Goal: Task Accomplishment & Management: Use online tool/utility

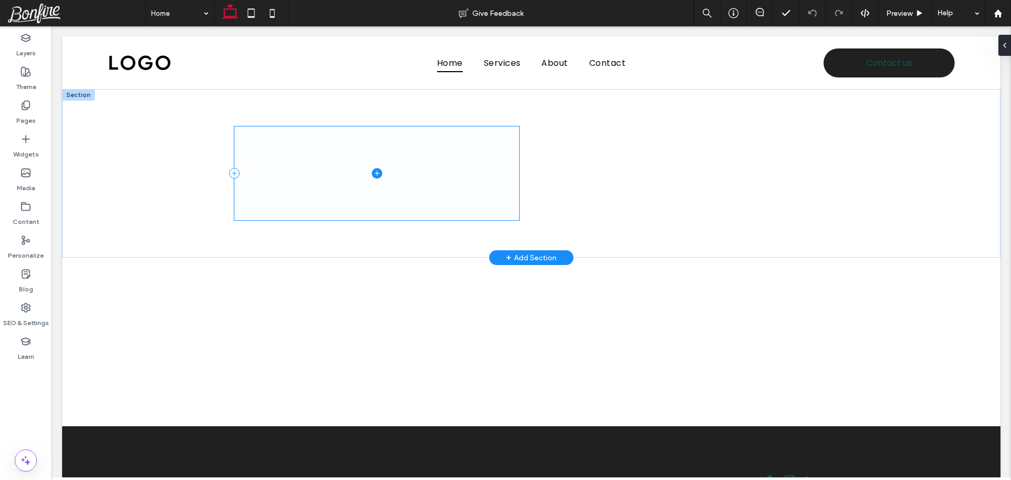
click at [329, 176] on span at bounding box center [376, 172] width 285 height 93
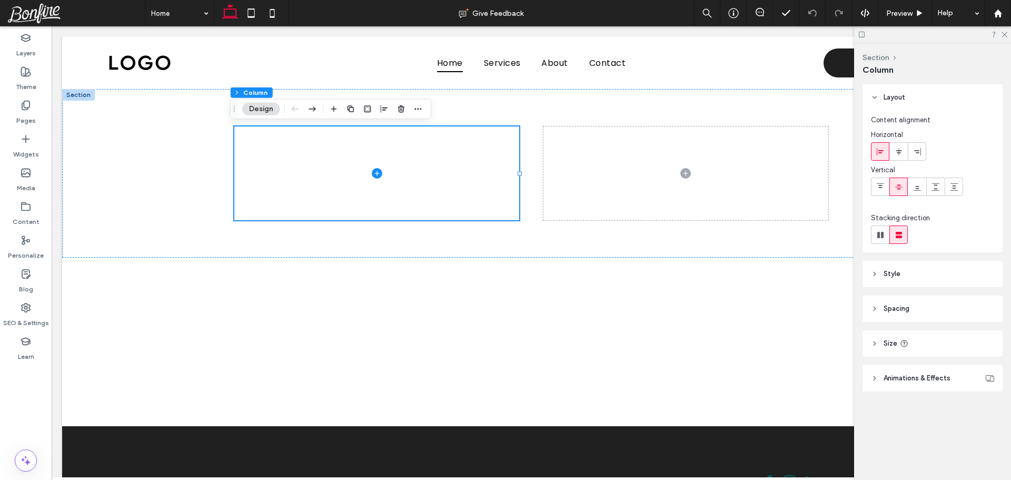
click at [861, 36] on icon at bounding box center [862, 35] width 8 height 8
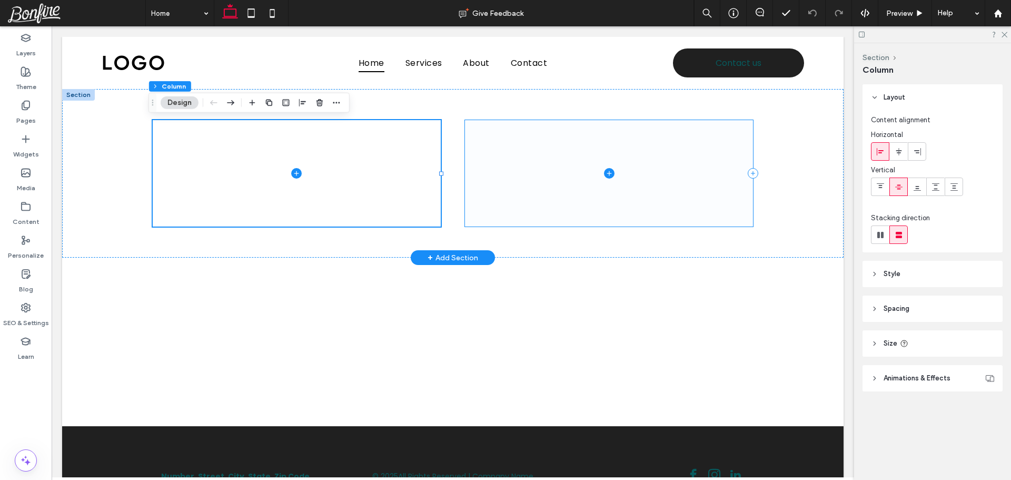
click at [500, 168] on span at bounding box center [609, 173] width 289 height 106
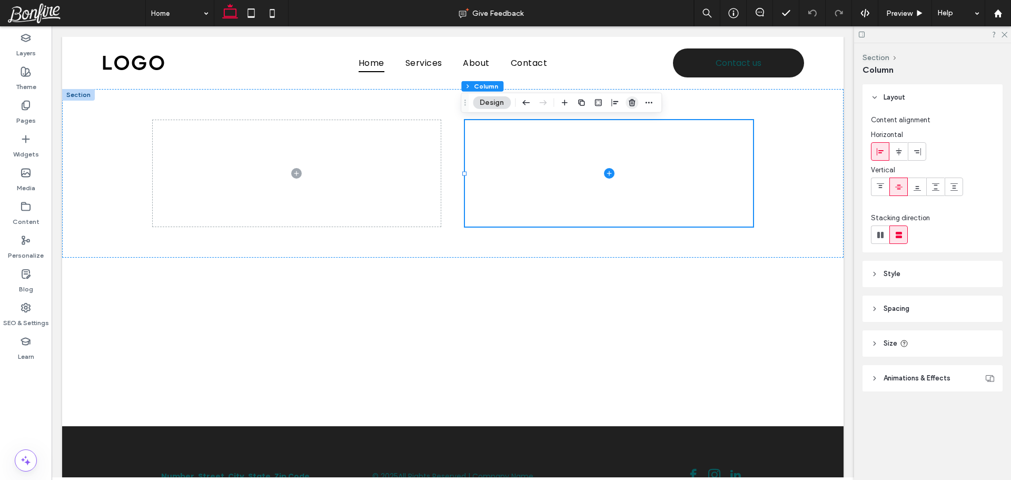
click at [629, 102] on icon "button" at bounding box center [632, 102] width 8 height 8
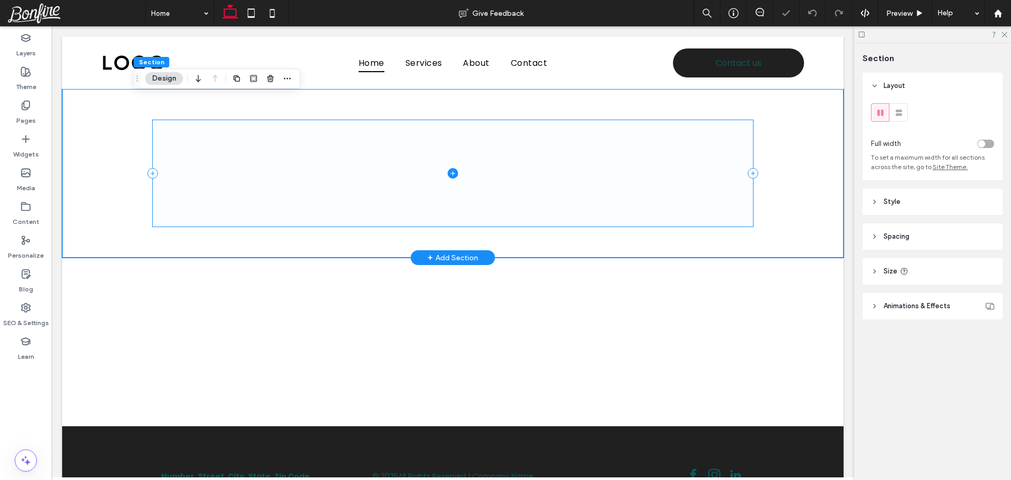
click at [311, 154] on span at bounding box center [453, 173] width 601 height 106
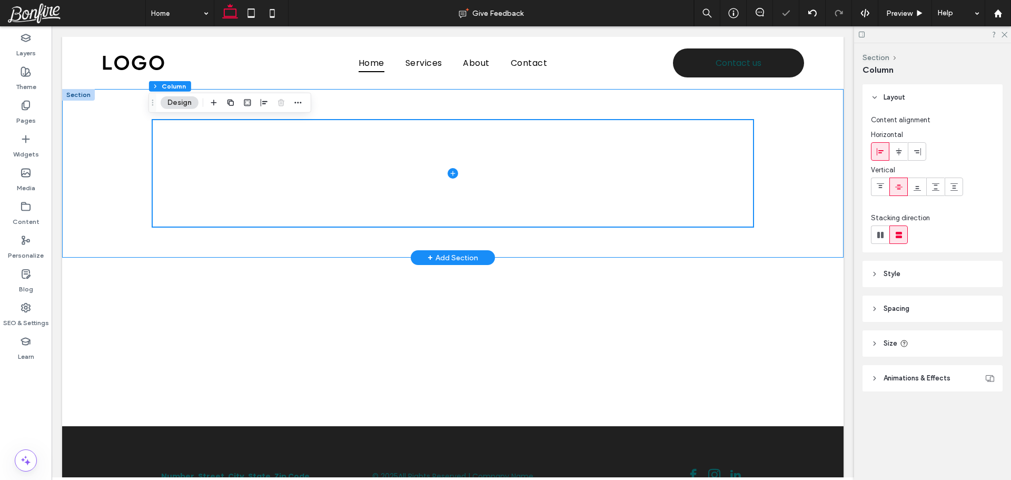
click at [343, 103] on div at bounding box center [453, 173] width 632 height 168
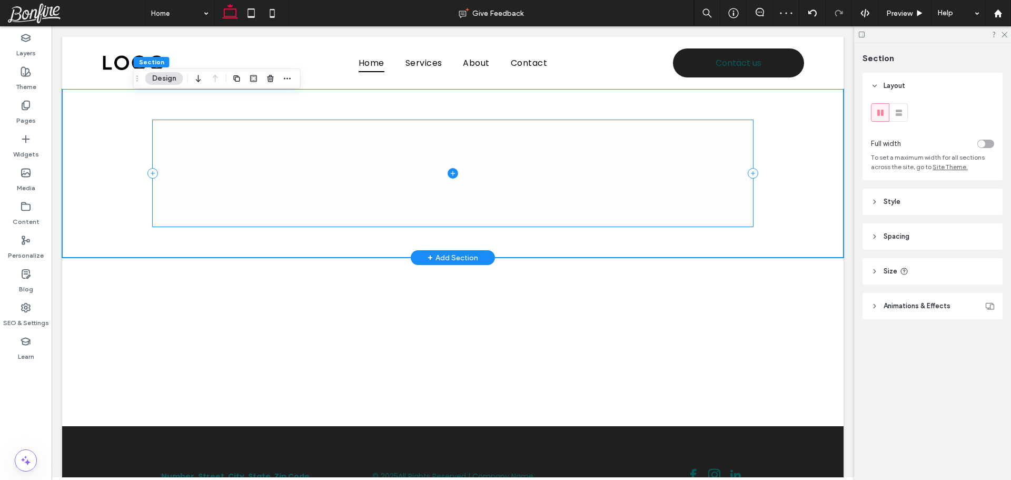
click at [324, 179] on span at bounding box center [453, 173] width 601 height 106
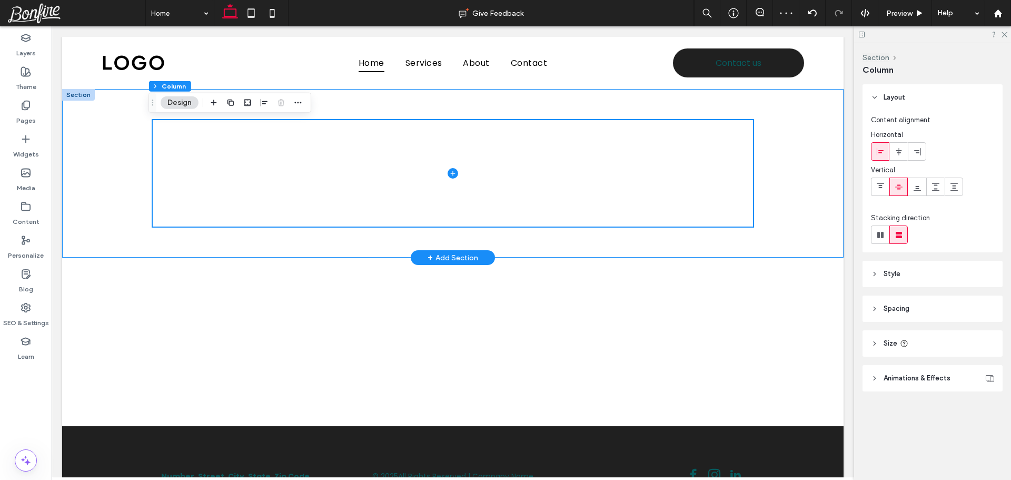
click at [359, 93] on div at bounding box center [453, 173] width 632 height 168
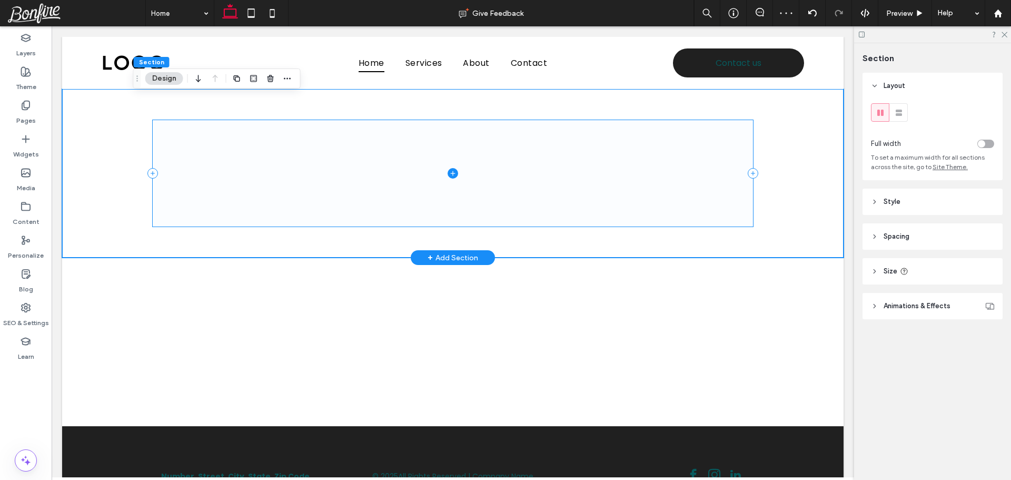
click at [354, 169] on span at bounding box center [453, 173] width 601 height 106
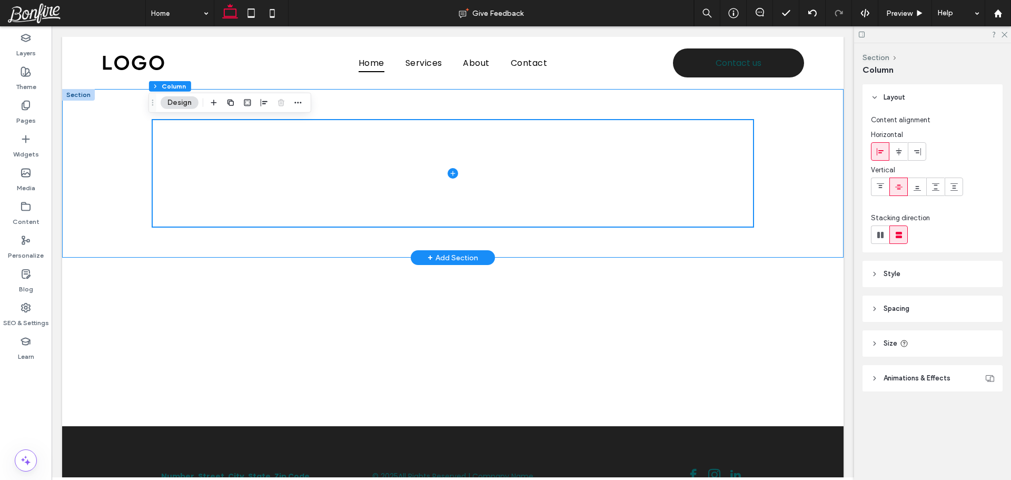
click at [103, 128] on div at bounding box center [452, 173] width 781 height 168
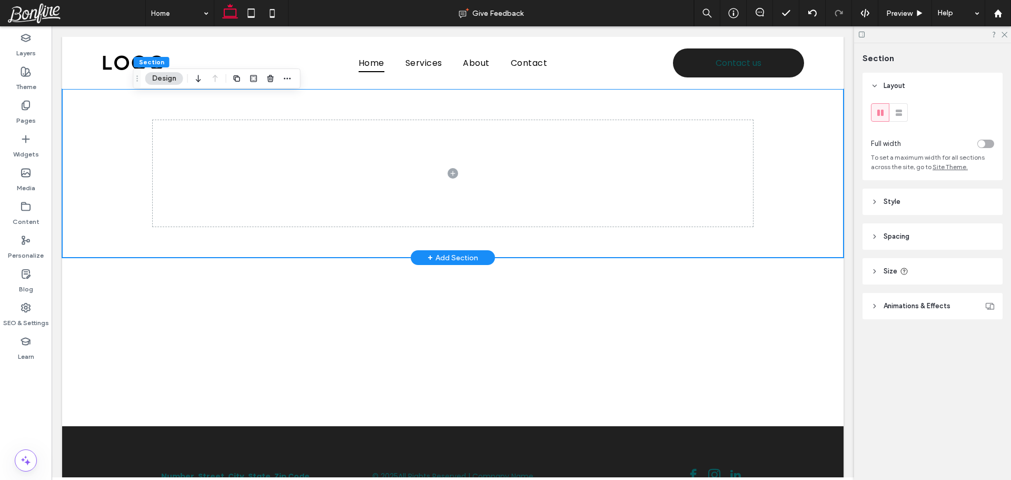
click at [538, 99] on div at bounding box center [453, 173] width 632 height 168
click at [103, 152] on div at bounding box center [452, 173] width 781 height 168
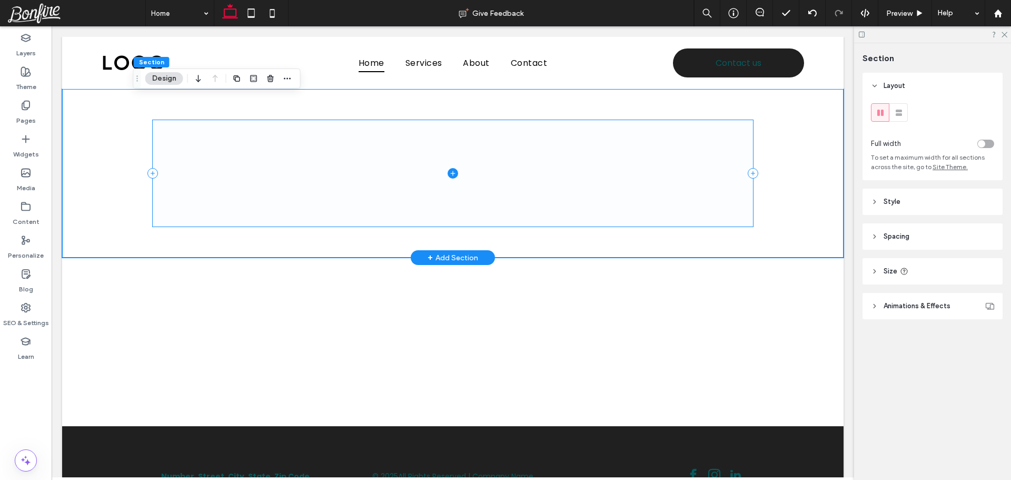
click at [304, 165] on span at bounding box center [453, 173] width 601 height 106
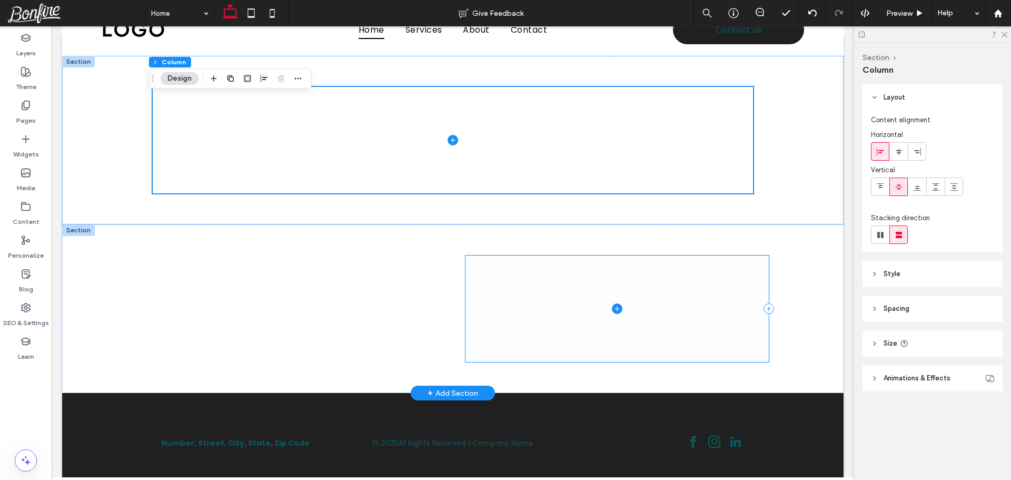
scroll to position [52, 0]
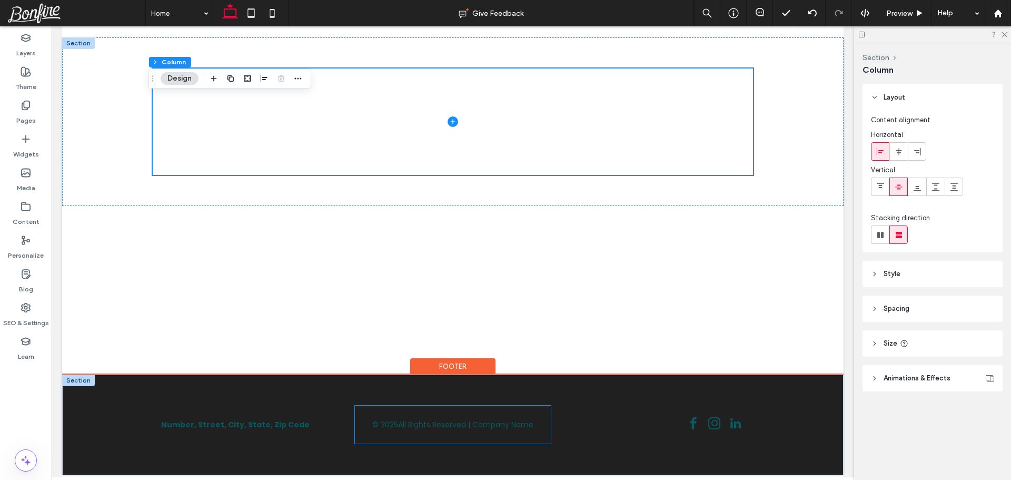
click at [425, 435] on div "© 2025 All Rights Reserved | Company Name" at bounding box center [453, 424] width 196 height 38
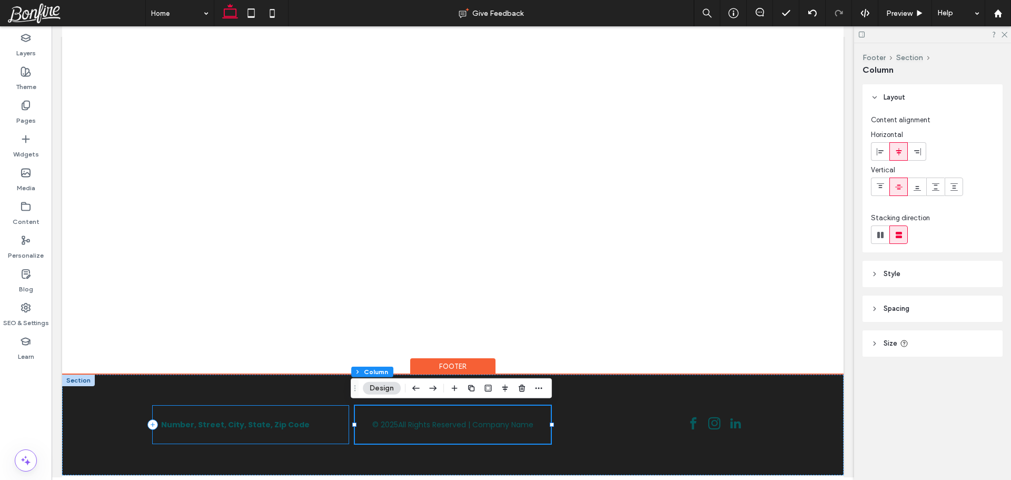
click at [302, 415] on div "Number, Street, City, State, Zip Code" at bounding box center [251, 424] width 196 height 38
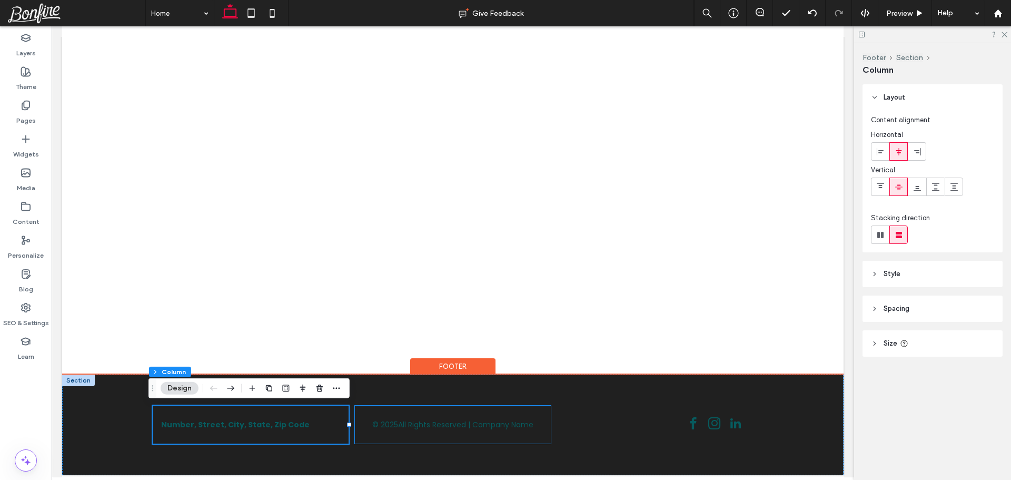
click at [441, 411] on div "© 2025 All Rights Reserved | Company Name" at bounding box center [453, 424] width 196 height 38
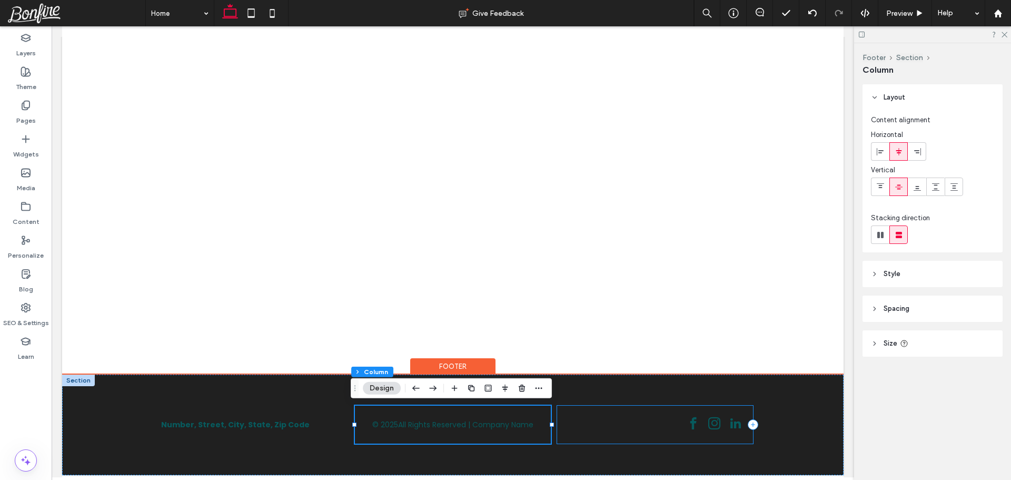
click at [641, 411] on div at bounding box center [655, 424] width 196 height 38
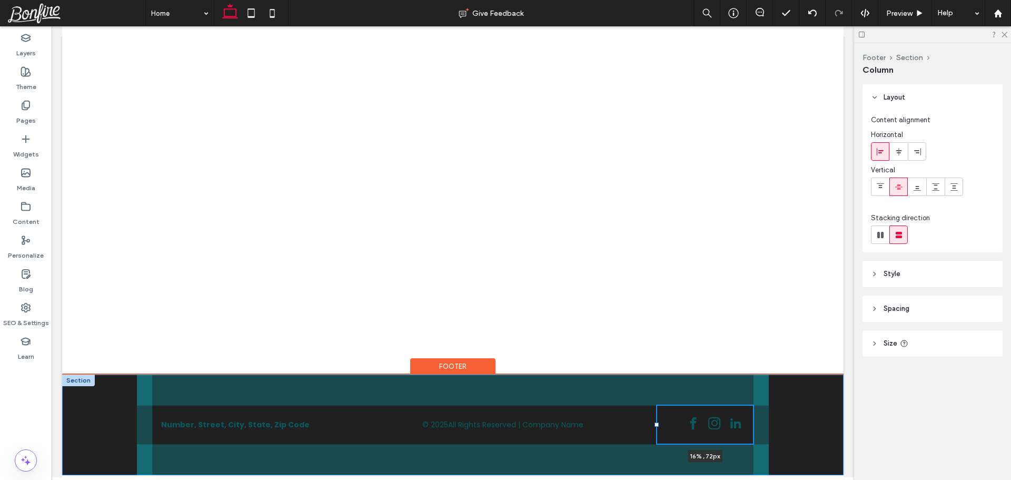
drag, startPoint x: 552, startPoint y: 425, endPoint x: 652, endPoint y: 426, distance: 100.0
click at [654, 426] on div at bounding box center [656, 424] width 4 height 4
type input "**"
type input "***"
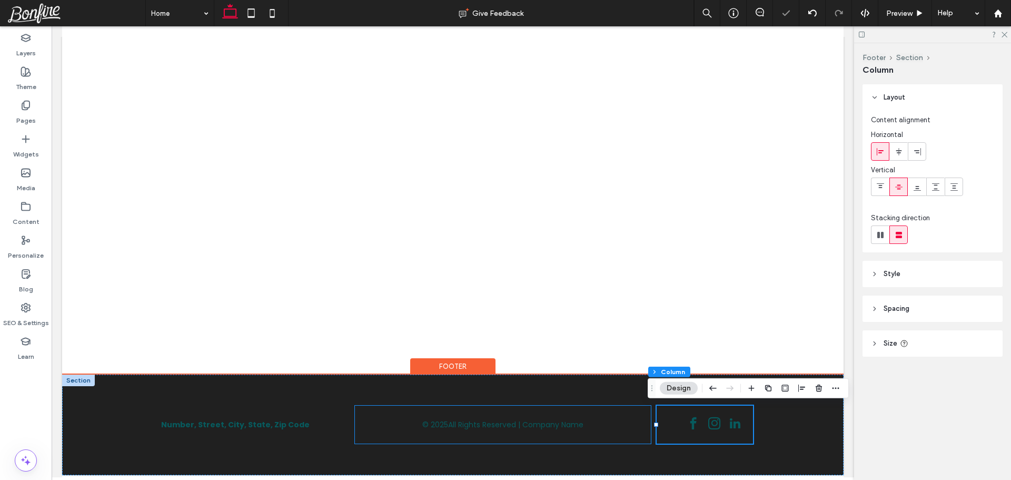
click at [358, 413] on div "© 2025 All Rights Reserved | Company Name" at bounding box center [503, 424] width 296 height 38
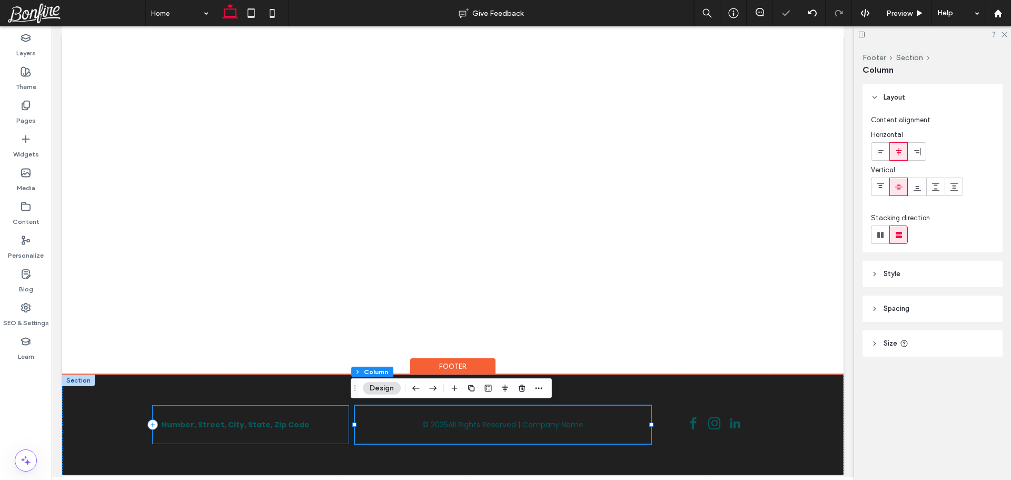
click at [306, 415] on div "Number, Street, City, State, Zip Code" at bounding box center [251, 424] width 196 height 38
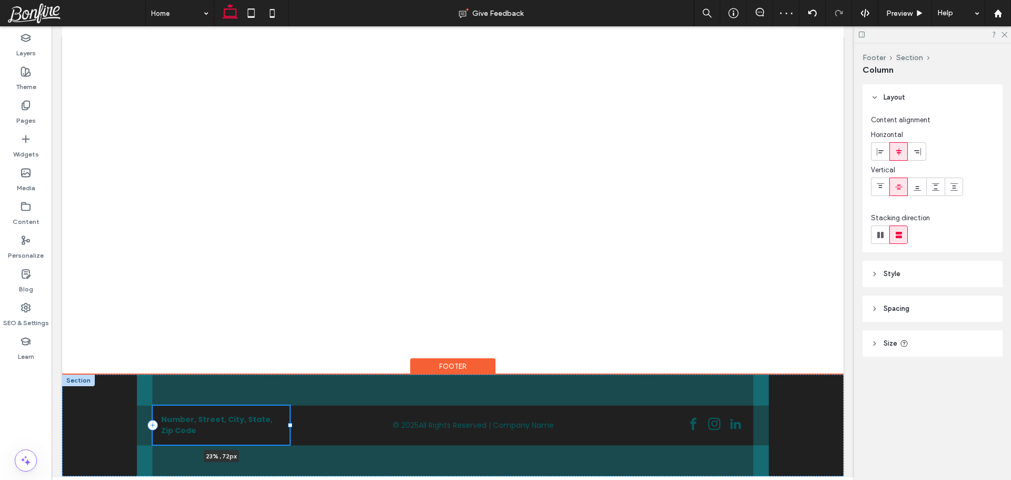
drag, startPoint x: 347, startPoint y: 423, endPoint x: 288, endPoint y: 417, distance: 59.3
click at [288, 417] on div "Number, Street, City, State, Zip Code 23% , 72px © 2025 All Rights Reserved | C…" at bounding box center [453, 425] width 632 height 102
type input "**"
type input "*****"
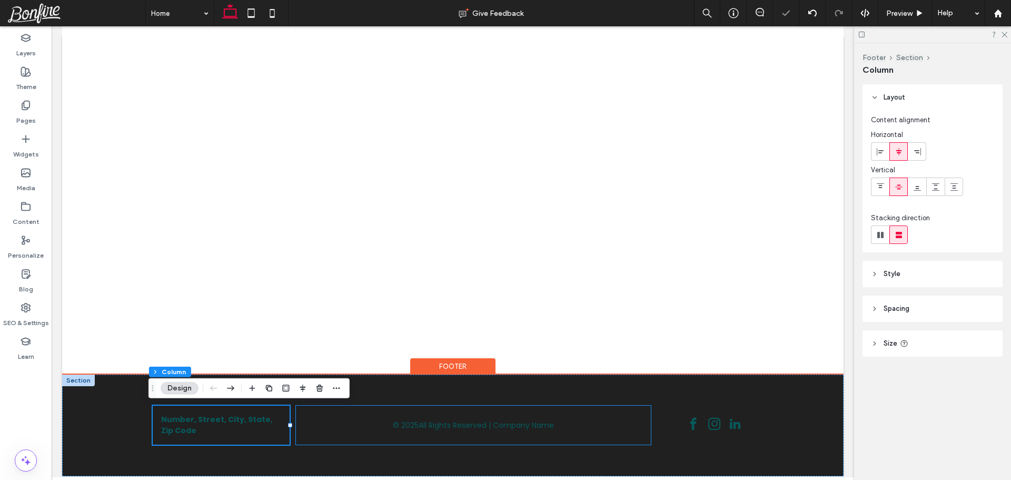
click at [342, 411] on div "© 2025 All Rights Reserved | Company Name" at bounding box center [473, 424] width 355 height 39
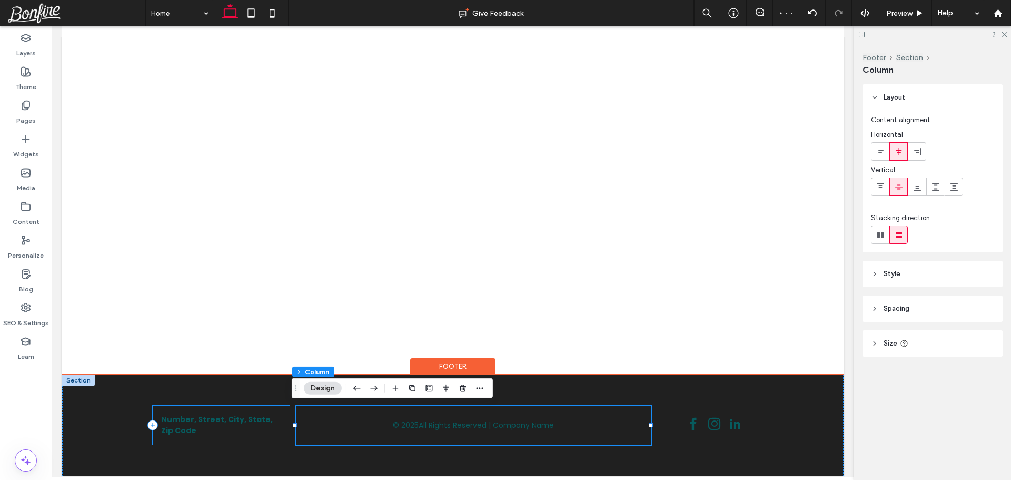
click at [236, 411] on div "Number, Street, City, State, Zip Code" at bounding box center [221, 424] width 137 height 39
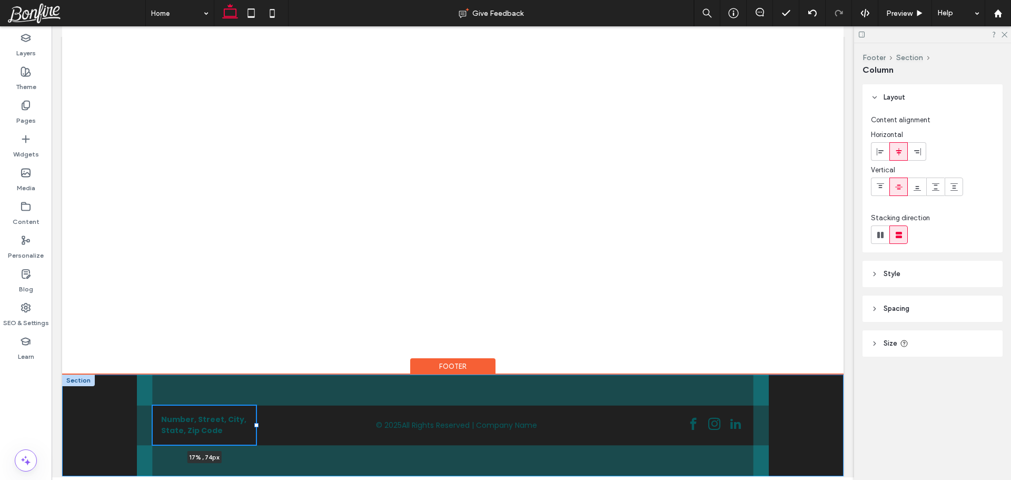
drag, startPoint x: 284, startPoint y: 425, endPoint x: 251, endPoint y: 423, distance: 33.7
click at [254, 423] on div at bounding box center [256, 425] width 4 height 4
type input "**"
type input "*****"
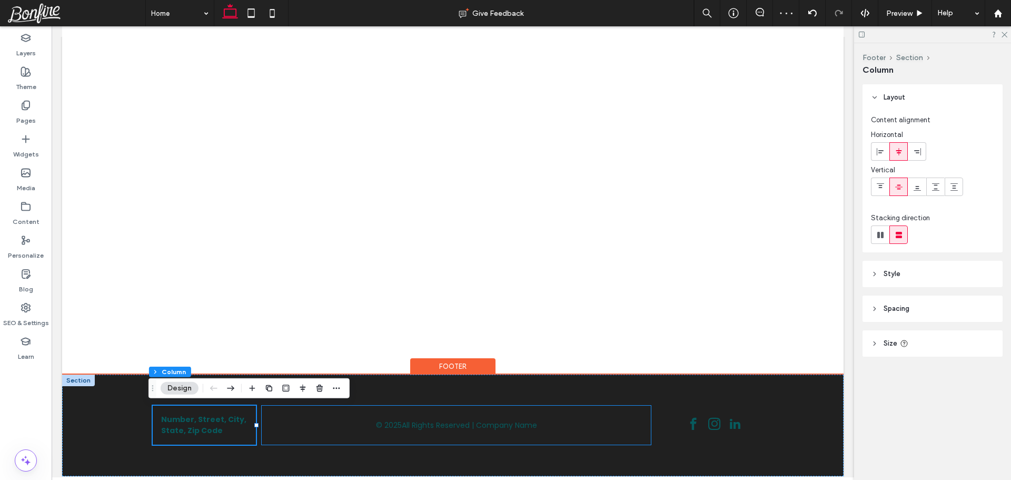
click at [480, 412] on div "© 2025 All Rights Reserved | Company Name" at bounding box center [456, 424] width 389 height 39
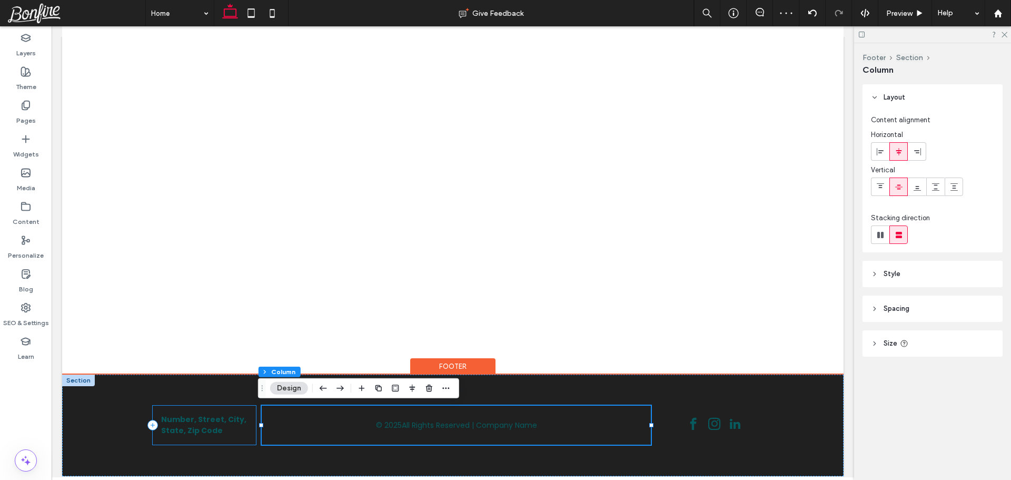
click at [176, 410] on div "Number, Street, City, State, Zip Code" at bounding box center [204, 424] width 103 height 39
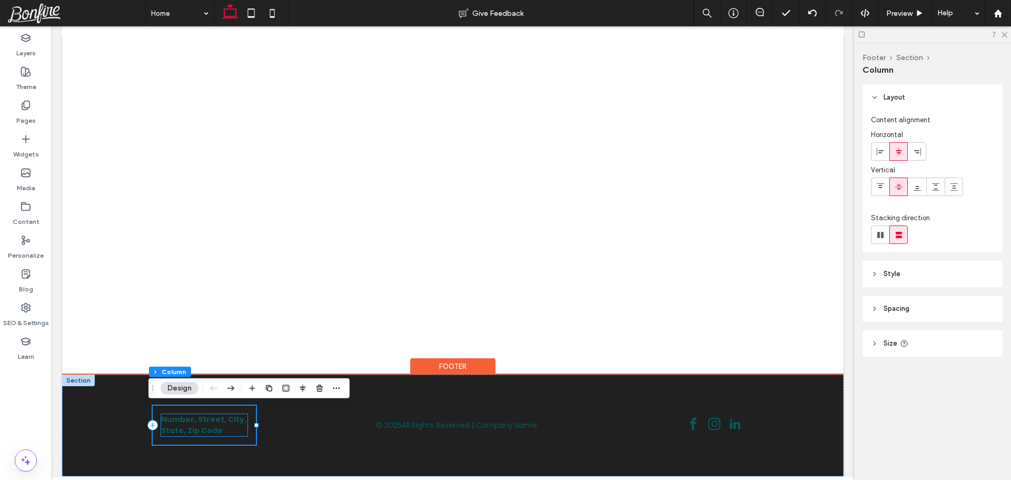
click at [199, 428] on span "Number, Street, City, State, Zip Code" at bounding box center [203, 425] width 85 height 22
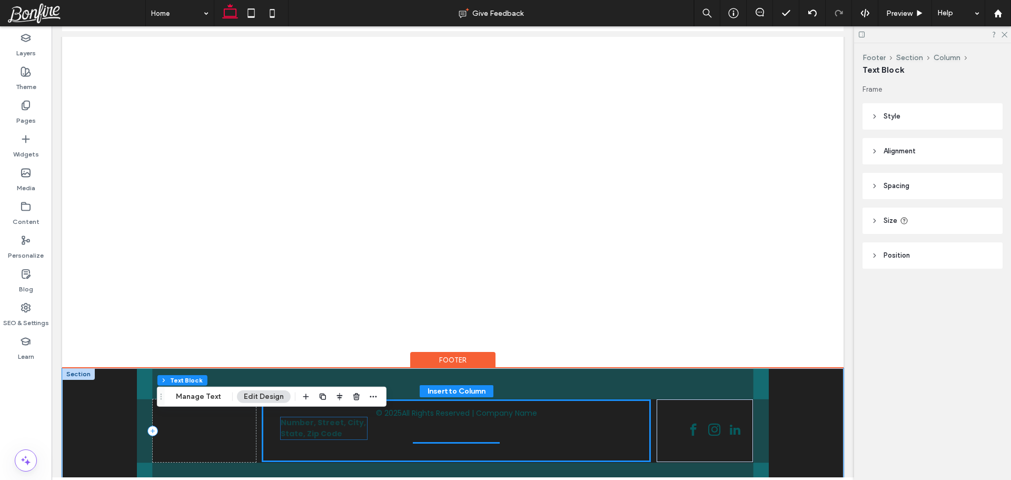
scroll to position [74, 0]
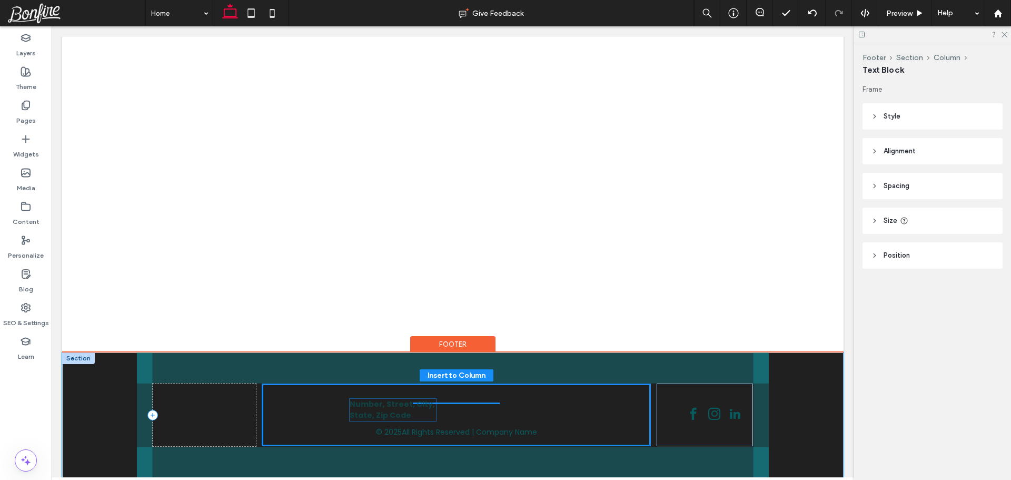
drag, startPoint x: 189, startPoint y: 425, endPoint x: 382, endPoint y: 410, distance: 193.3
type input "**"
type input "****"
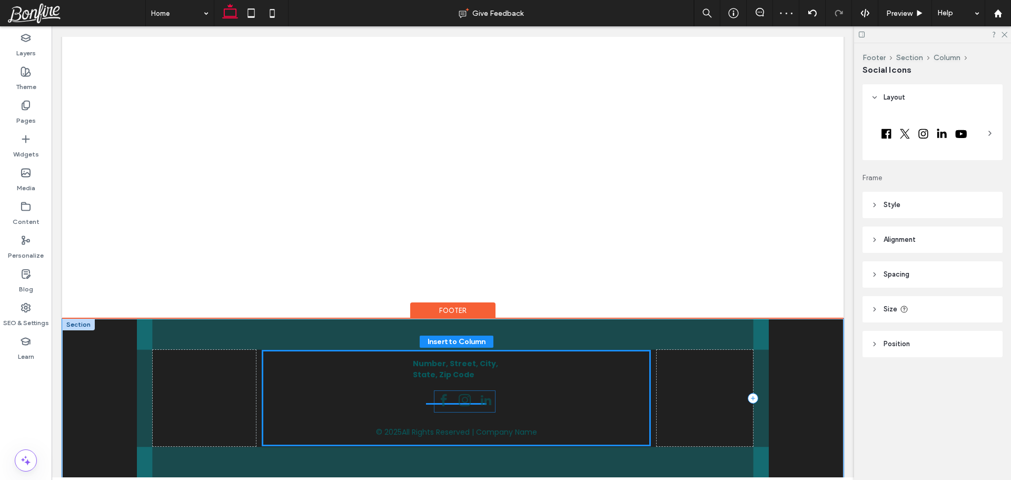
drag, startPoint x: 698, startPoint y: 436, endPoint x: 452, endPoint y: 401, distance: 248.4
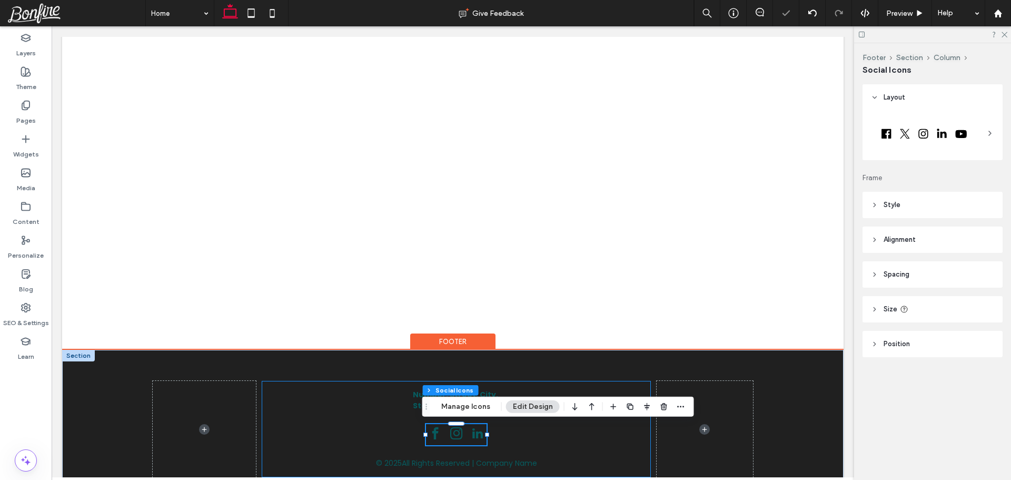
click at [585, 433] on div "Number, Street, City, State, Zip Code © 2025 All Rights Reserved | Company Name" at bounding box center [456, 429] width 389 height 96
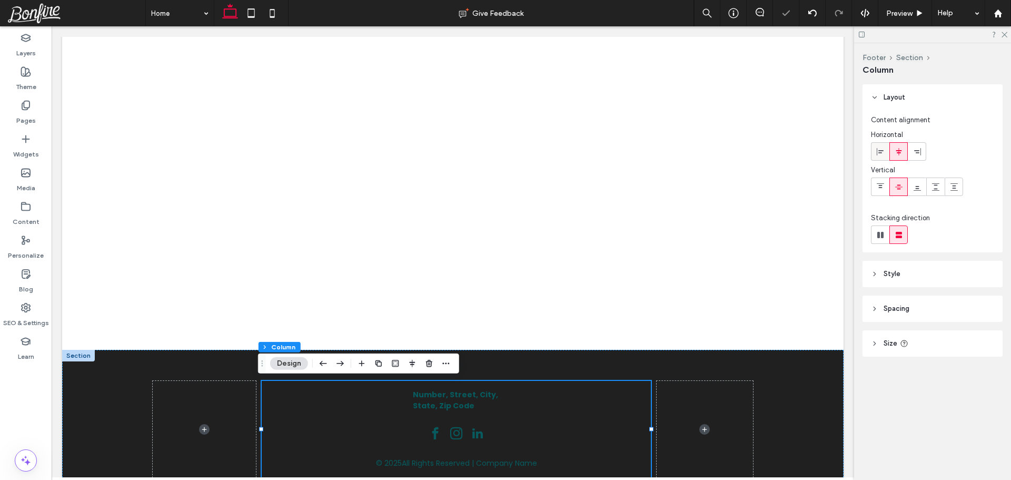
click at [873, 155] on div at bounding box center [879, 151] width 17 height 17
click at [899, 154] on use at bounding box center [899, 150] width 6 height 7
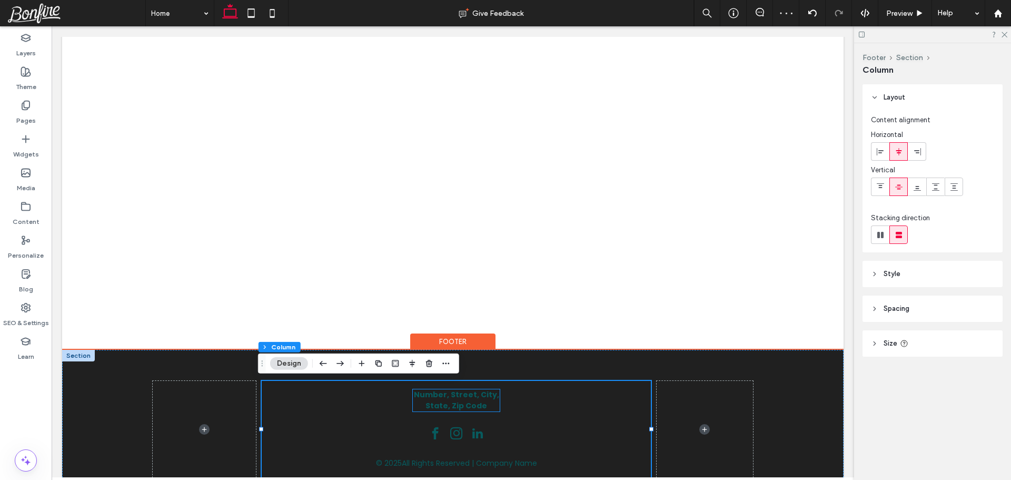
click at [451, 400] on span "Number, Street, City, State, Zip Code" at bounding box center [456, 400] width 85 height 22
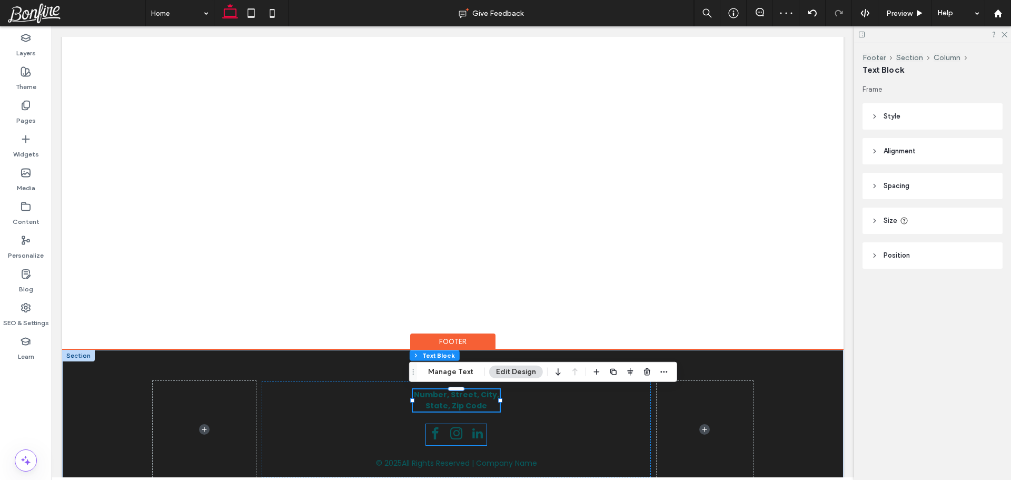
click at [453, 439] on span "instagram" at bounding box center [456, 433] width 18 height 18
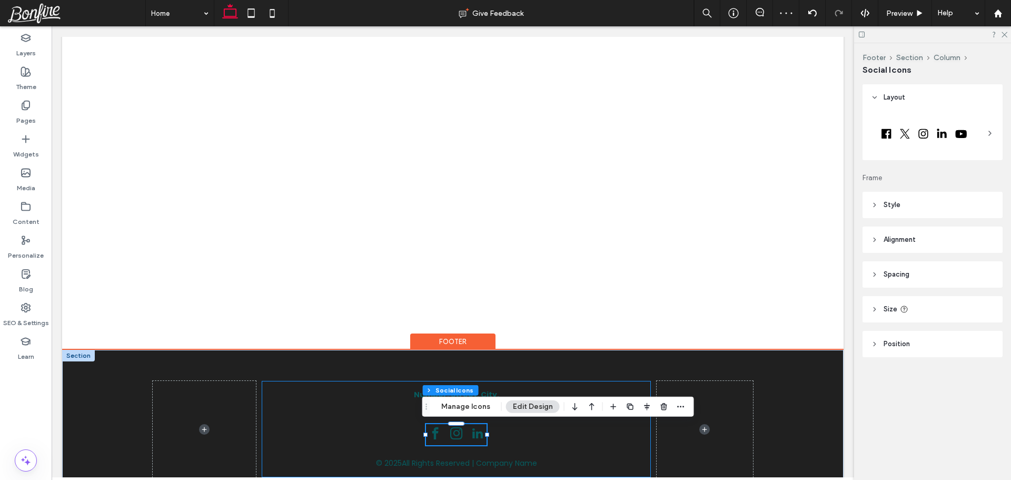
click at [364, 424] on div "Number, Street, City, State, Zip Code © 2025 All Rights Reserved | Company Name" at bounding box center [456, 429] width 389 height 96
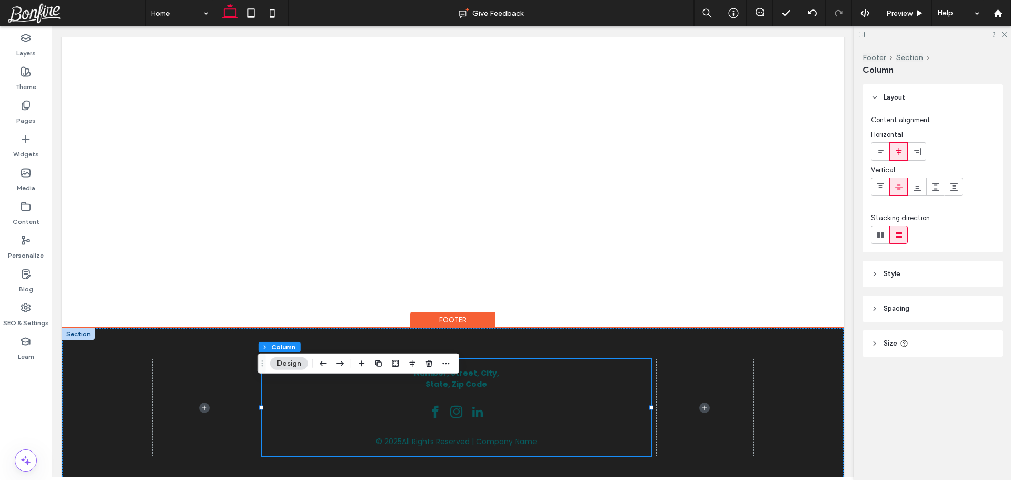
scroll to position [110, 0]
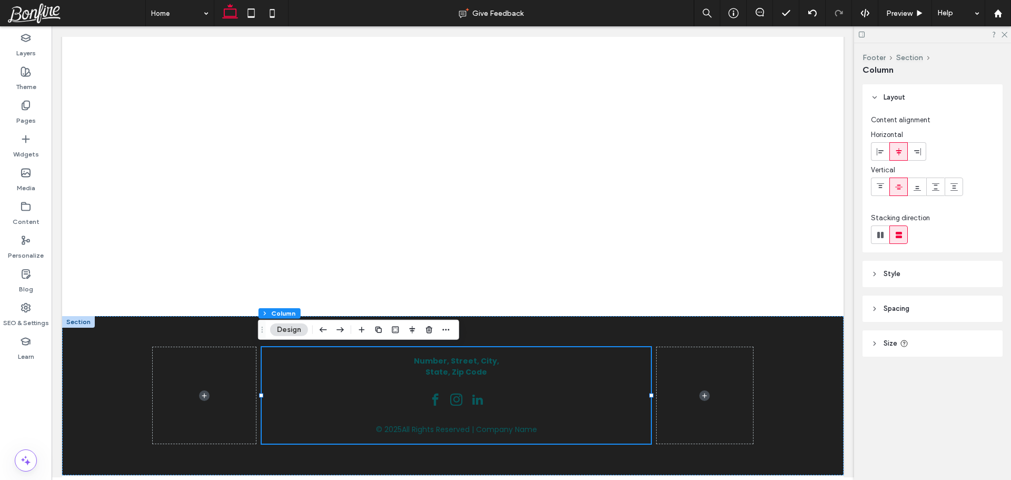
click at [921, 312] on header "Spacing" at bounding box center [932, 308] width 140 height 26
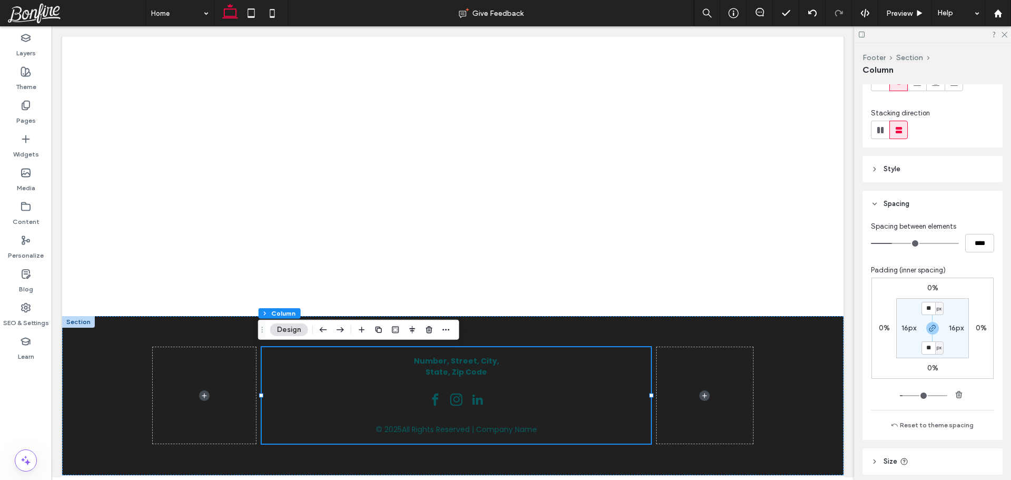
scroll to position [105, 0]
click at [928, 303] on input "**" at bounding box center [928, 307] width 14 height 13
type input "**"
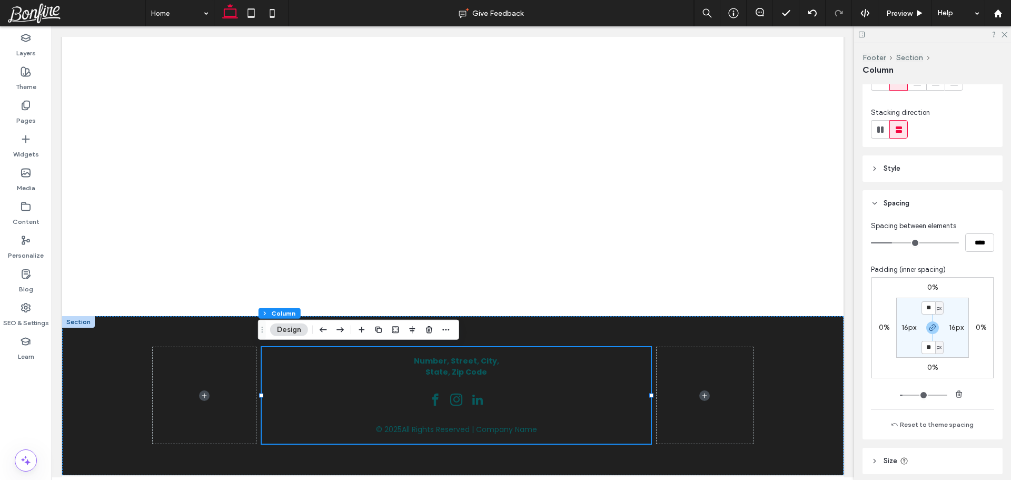
type input "*"
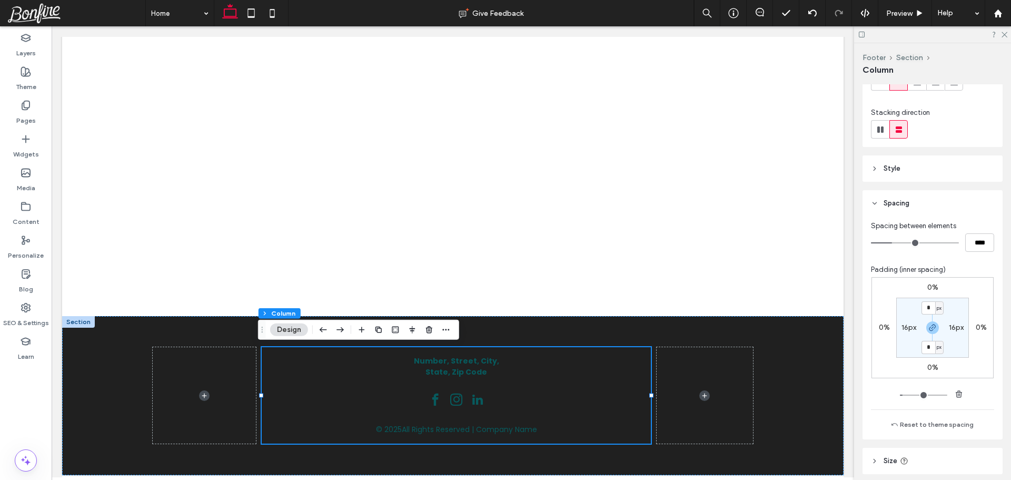
type input "*"
drag, startPoint x: 906, startPoint y: 395, endPoint x: 899, endPoint y: 394, distance: 7.0
type input "*"
click at [900, 394] on input "range" at bounding box center [923, 394] width 47 height 1
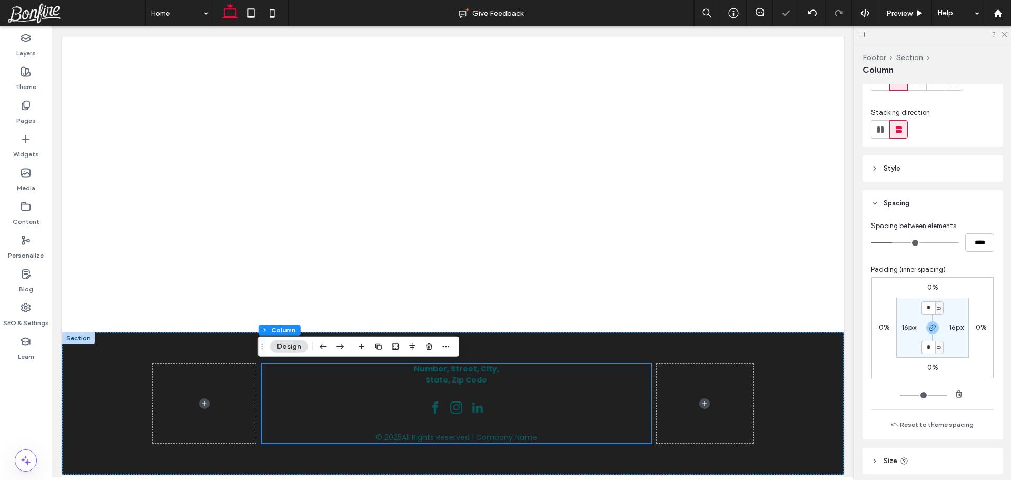
scroll to position [93, 0]
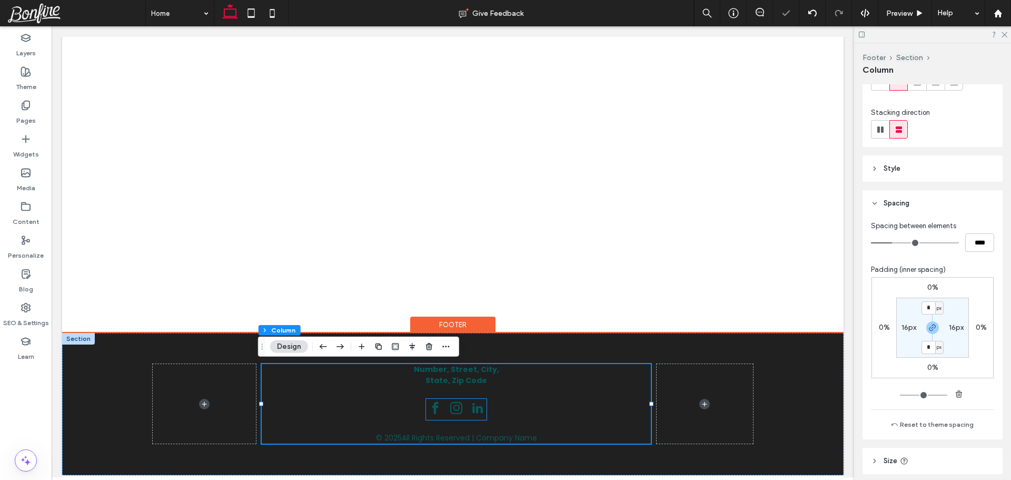
click at [454, 408] on span "instagram" at bounding box center [456, 408] width 18 height 18
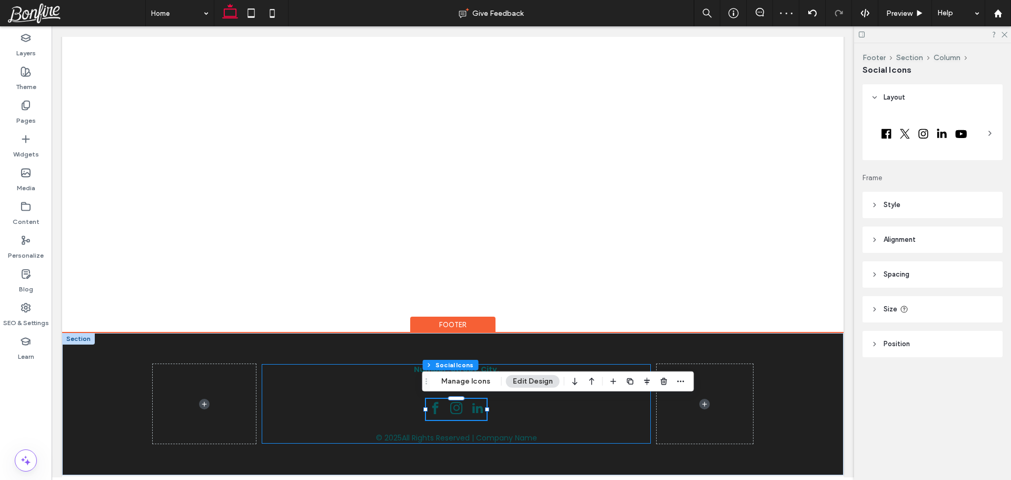
click at [320, 408] on div "Number, Street, City, State, Zip Code © 2025 All Rights Reserved | Company Name" at bounding box center [456, 403] width 389 height 79
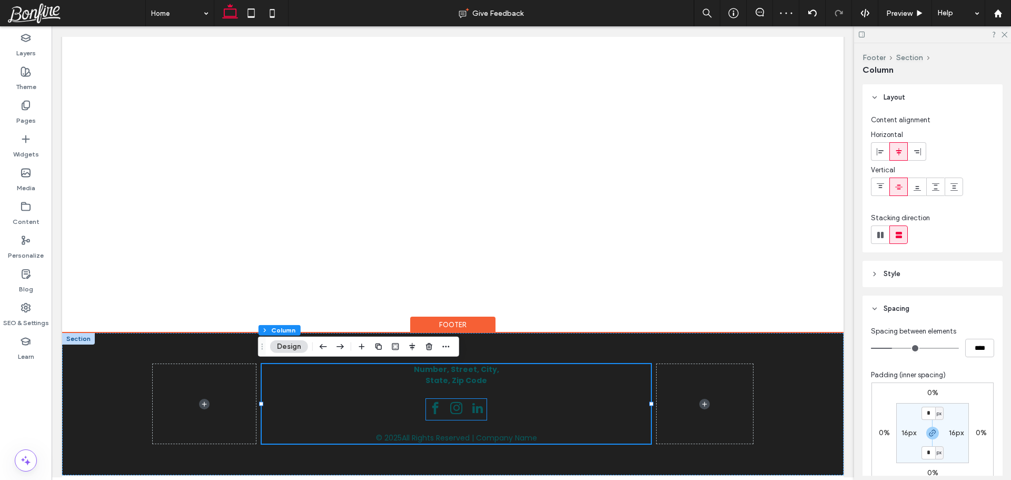
click at [469, 410] on span "linkedin" at bounding box center [477, 408] width 18 height 18
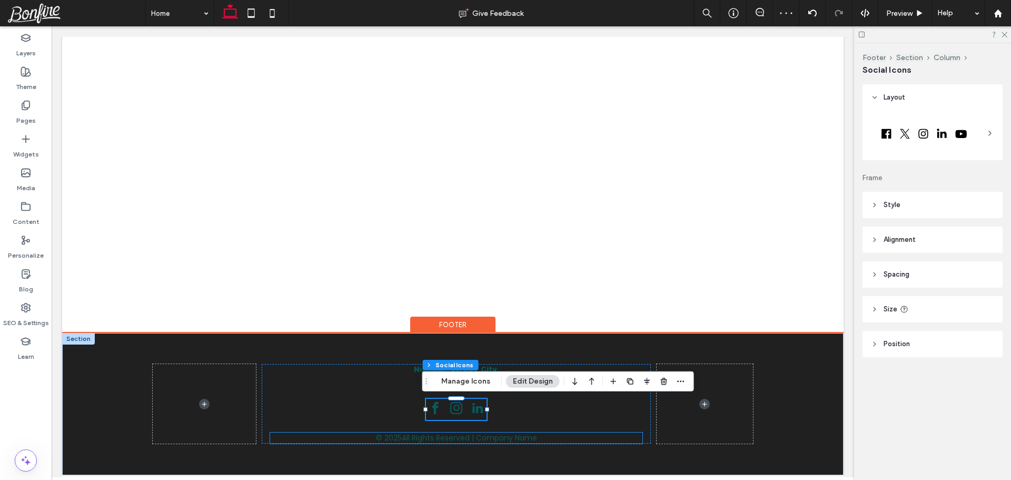
click at [456, 434] on span "All Rights Reserved | Company Name" at bounding box center [469, 437] width 135 height 11
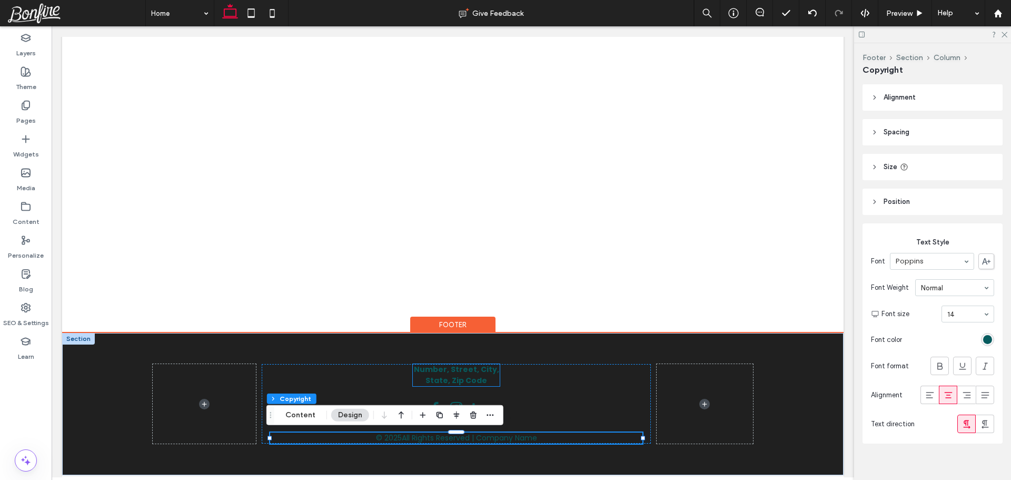
click at [484, 383] on h6 "Number, Street, City, State, Zip Code" at bounding box center [456, 375] width 86 height 22
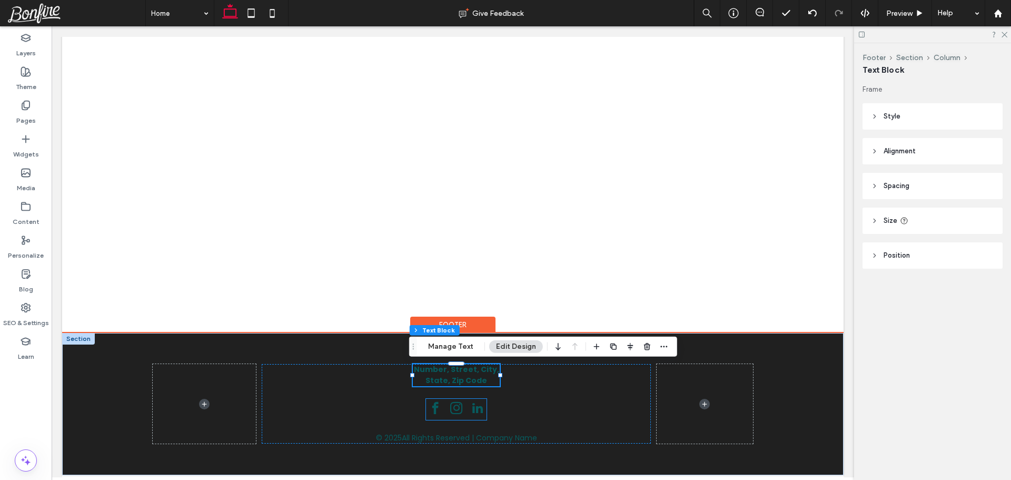
click at [450, 407] on span "instagram" at bounding box center [456, 408] width 18 height 18
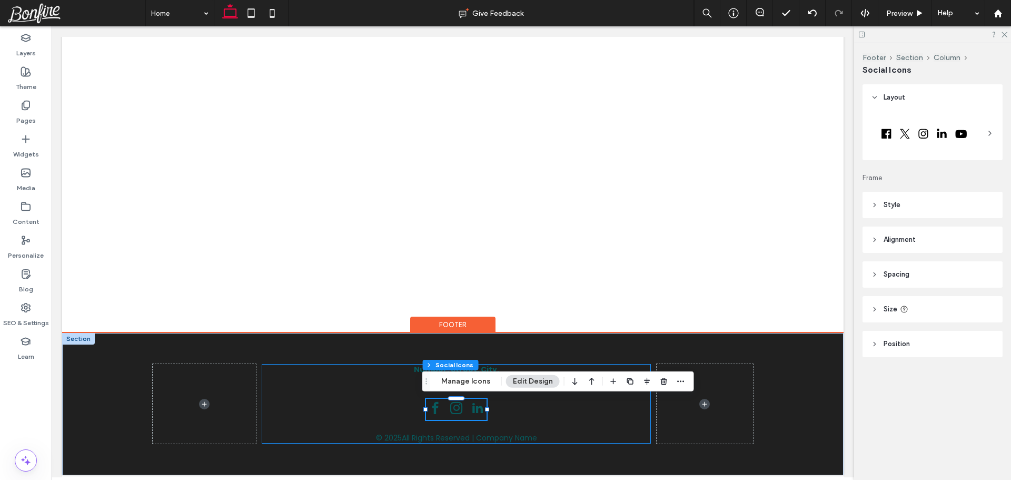
click at [331, 375] on div "Number, Street, City, State, Zip Code © 2025 All Rights Reserved | Company Name" at bounding box center [456, 403] width 389 height 79
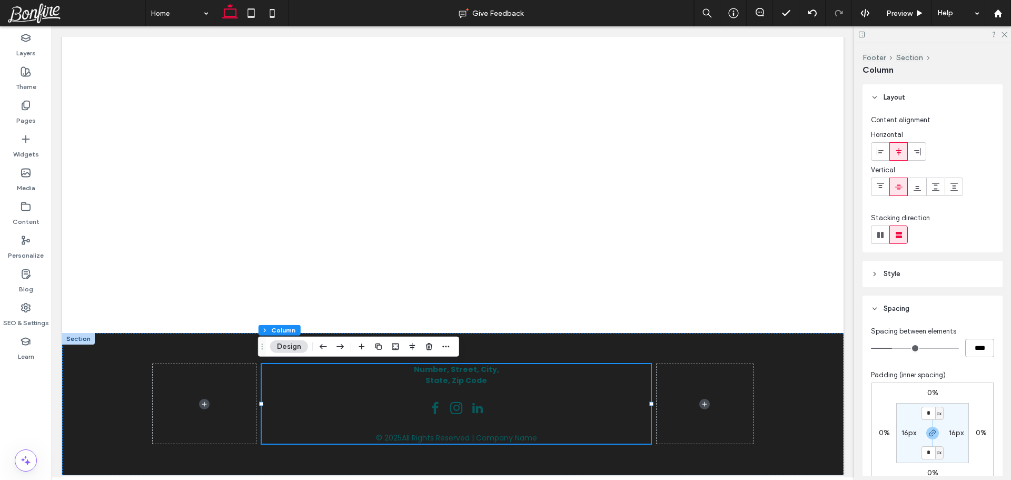
click at [970, 349] on input "****" at bounding box center [979, 348] width 29 height 18
type input "**"
type input "****"
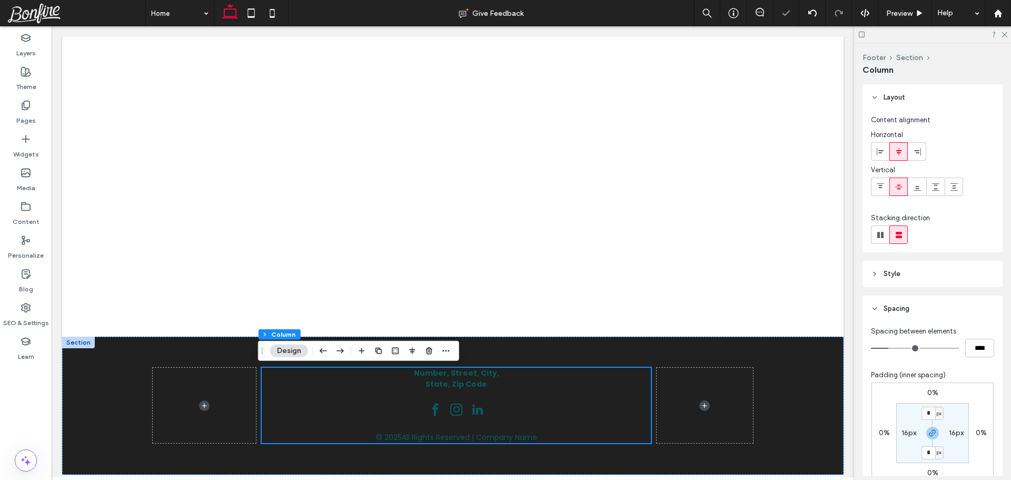
click at [960, 361] on div "Spacing between elements **** Padding (inner spacing) 0% 0% 0% 0% * px 16px * p…" at bounding box center [932, 431] width 123 height 210
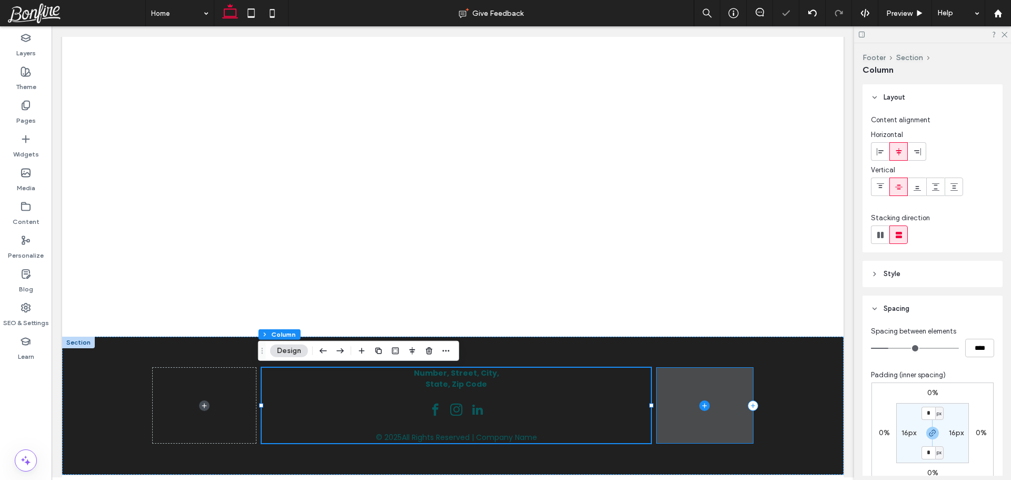
scroll to position [89, 0]
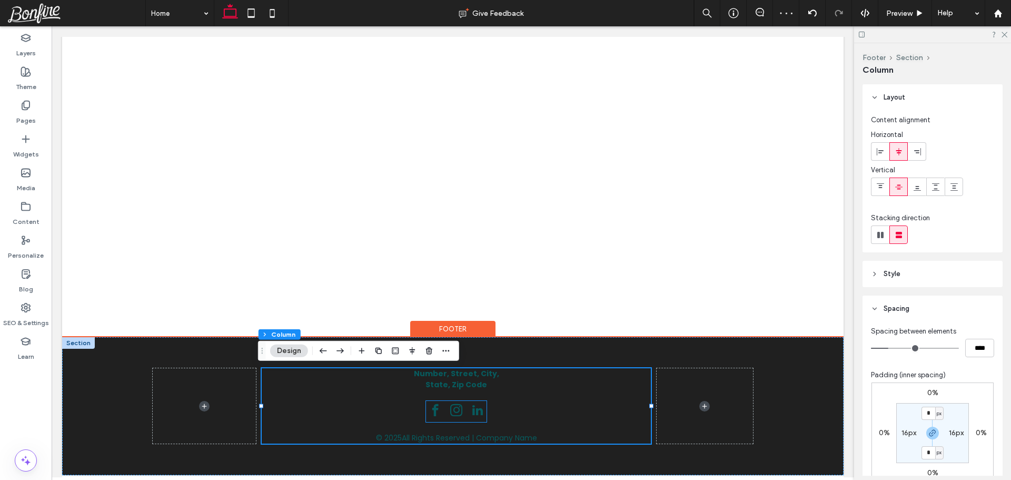
click at [459, 415] on span "instagram" at bounding box center [456, 410] width 18 height 18
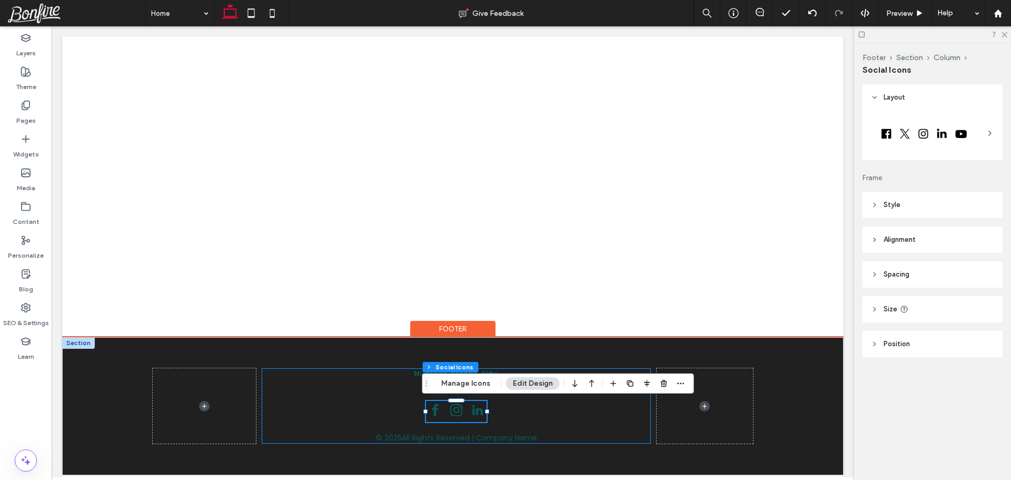
click at [329, 409] on div "Number, Street, City, State, Zip Code © 2025 All Rights Reserved | Company Name" at bounding box center [456, 405] width 389 height 75
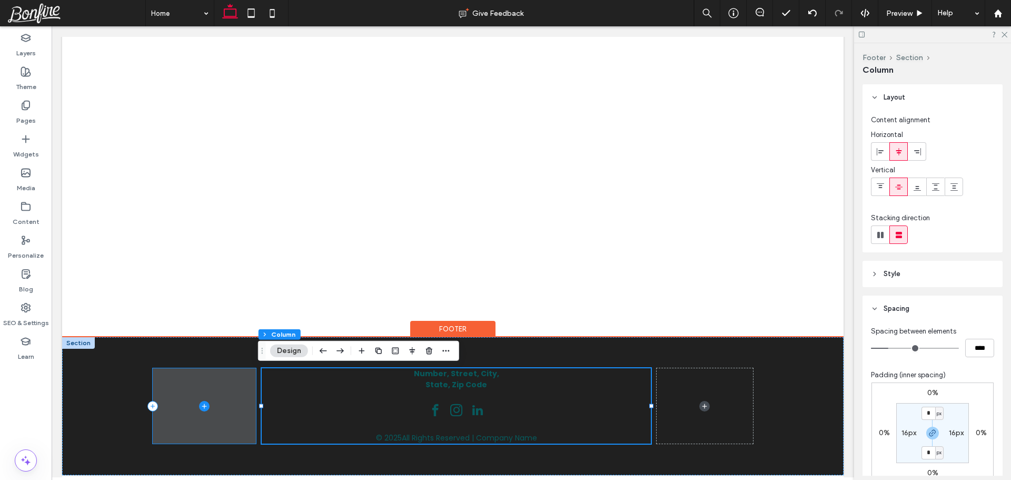
click at [191, 389] on span at bounding box center [204, 405] width 103 height 75
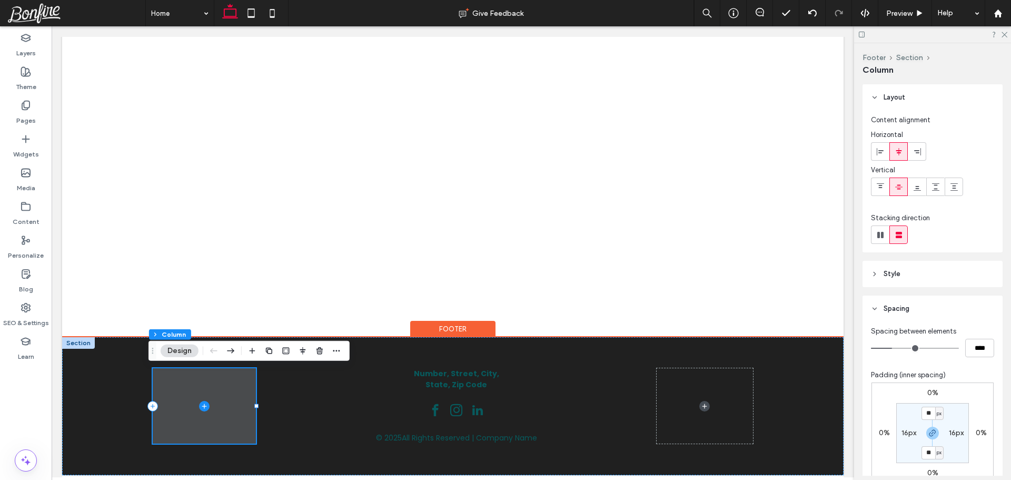
click at [199, 404] on icon at bounding box center [204, 406] width 11 height 11
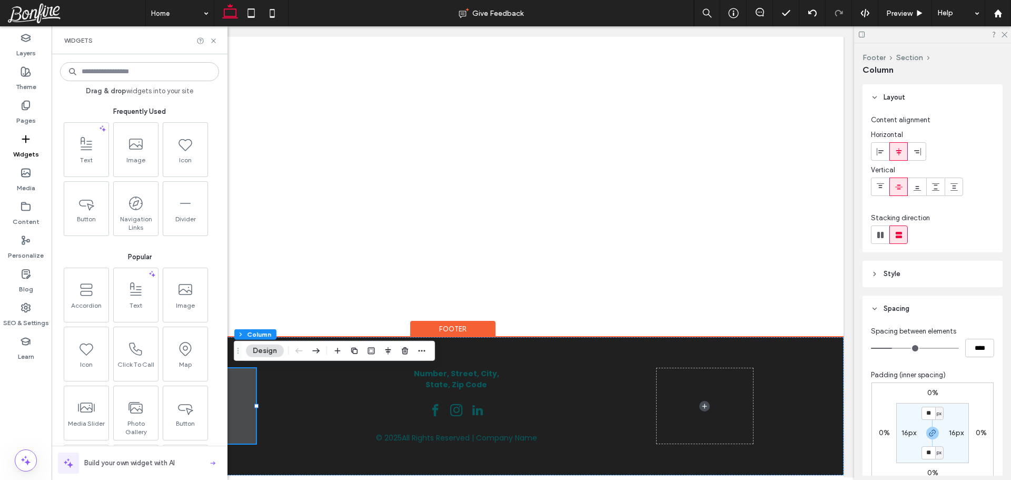
click at [241, 396] on span at bounding box center [204, 405] width 103 height 75
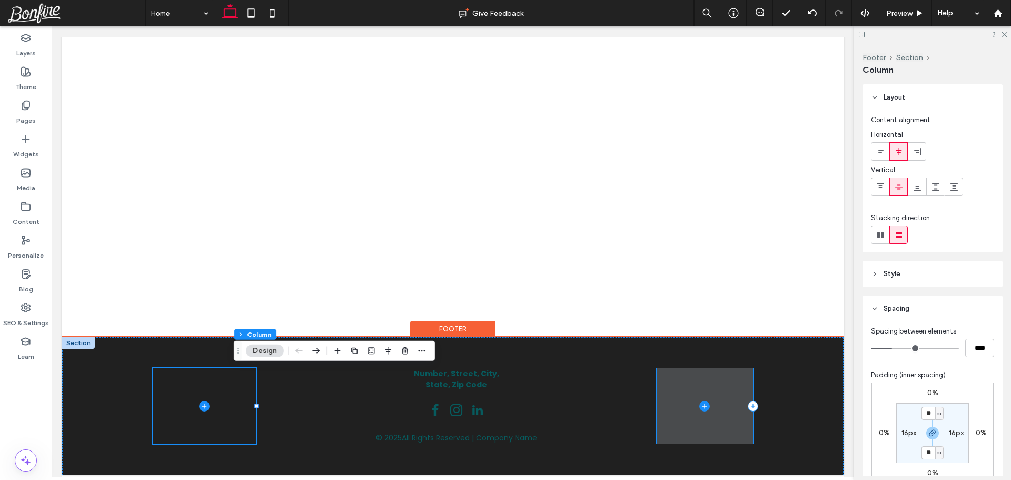
click at [694, 389] on span at bounding box center [705, 405] width 96 height 75
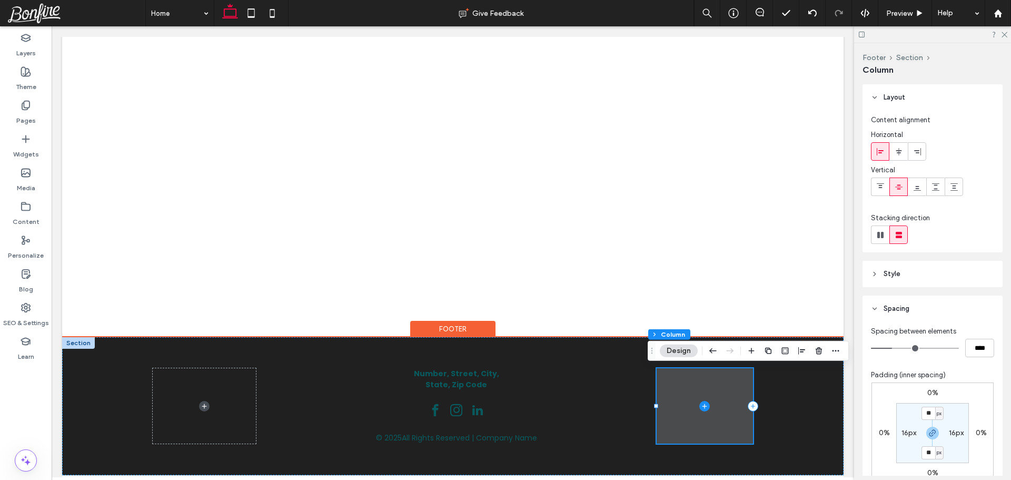
click at [700, 406] on icon at bounding box center [704, 406] width 11 height 11
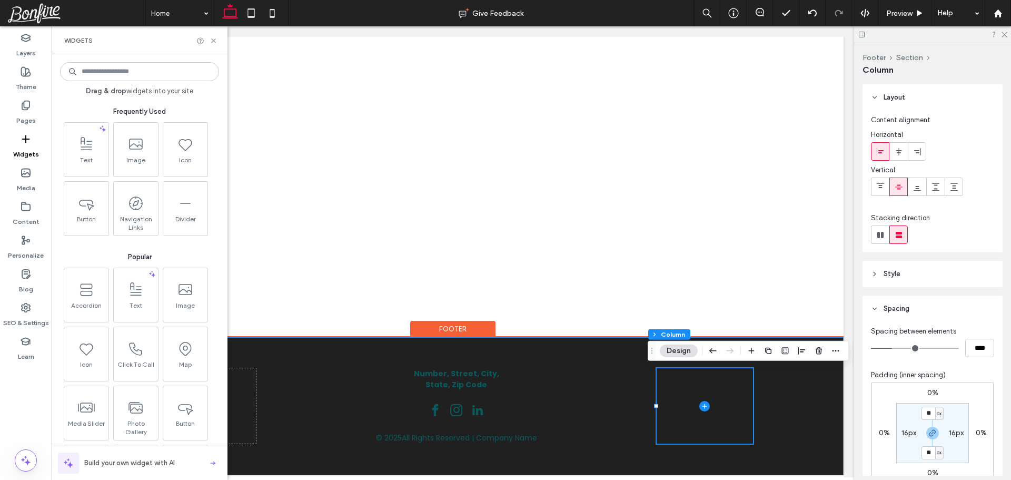
click at [577, 341] on div "Number, Street, City, State, Zip Code © 2025 All Rights Reserved | Company Name" at bounding box center [453, 406] width 632 height 138
